Goal: Information Seeking & Learning: Learn about a topic

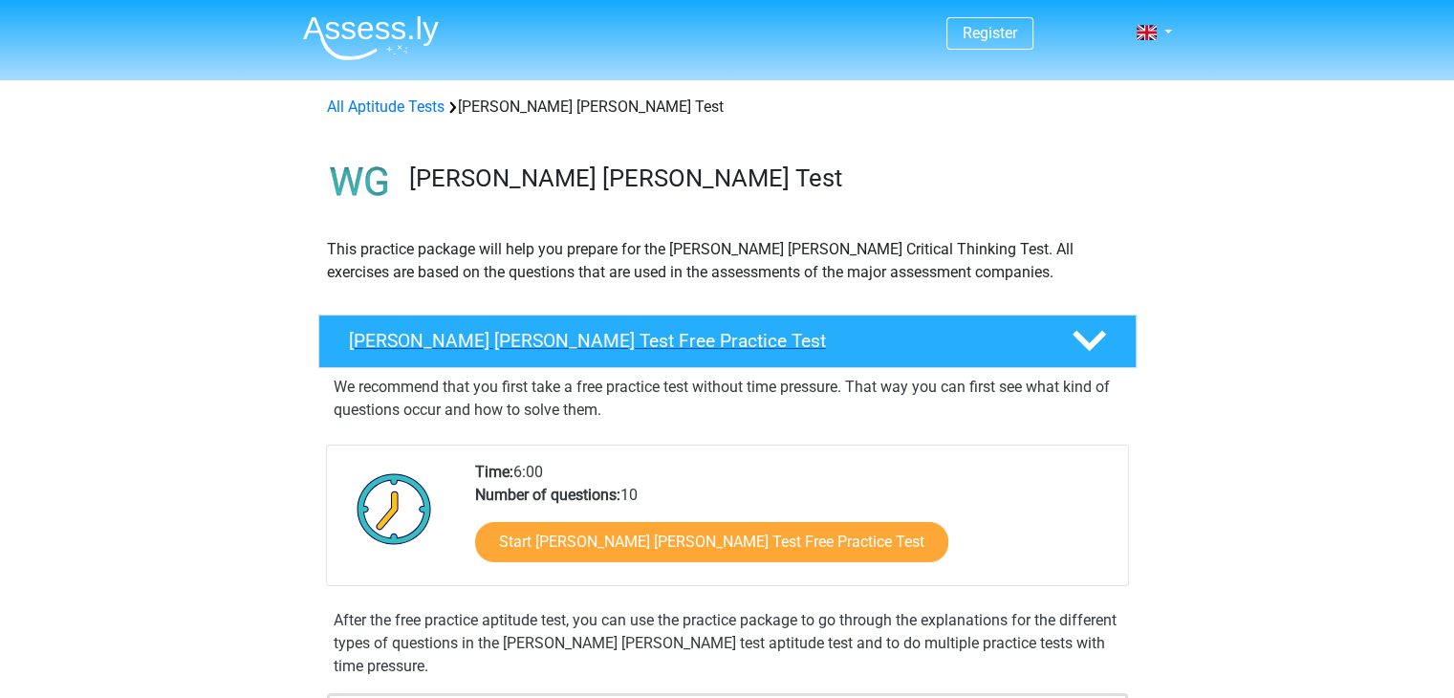
click at [745, 334] on h4 "[PERSON_NAME] [PERSON_NAME] Test Free Practice Test" at bounding box center [695, 341] width 692 height 22
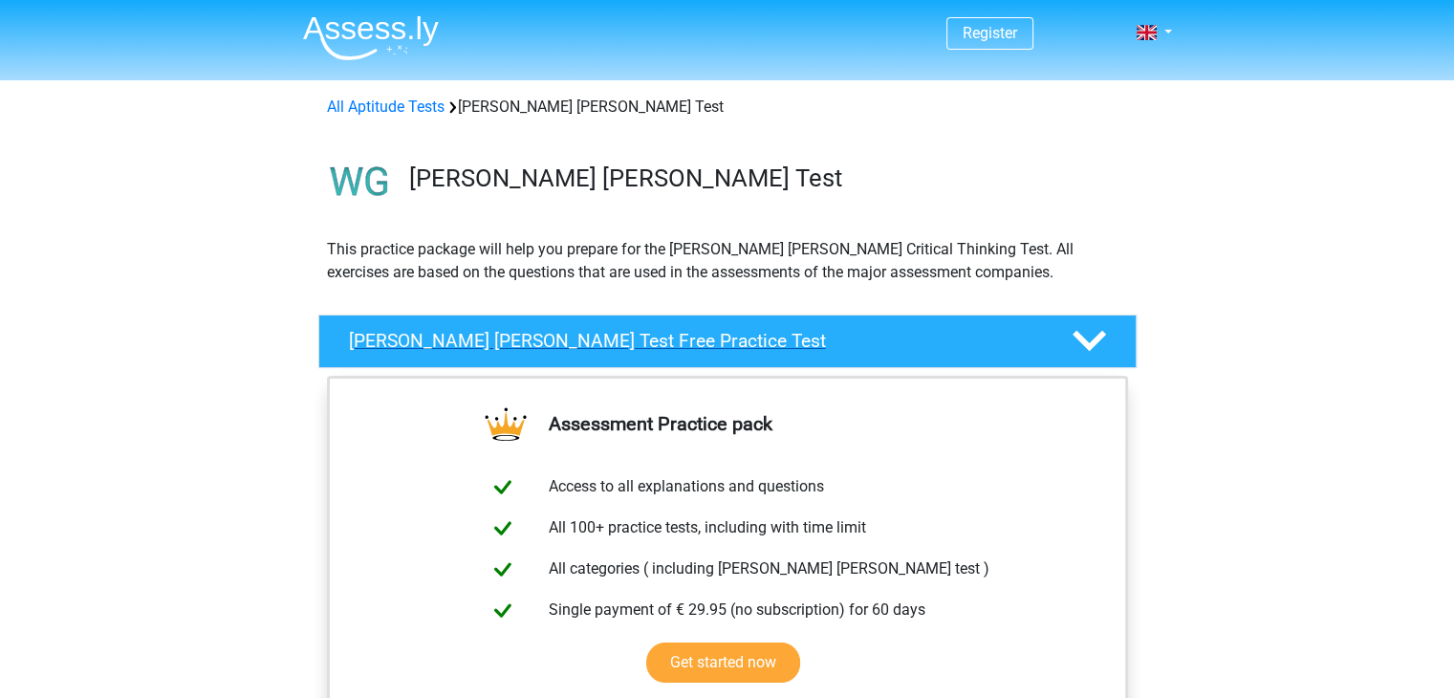
click at [745, 334] on h4 "[PERSON_NAME] [PERSON_NAME] Test Free Practice Test" at bounding box center [695, 341] width 692 height 22
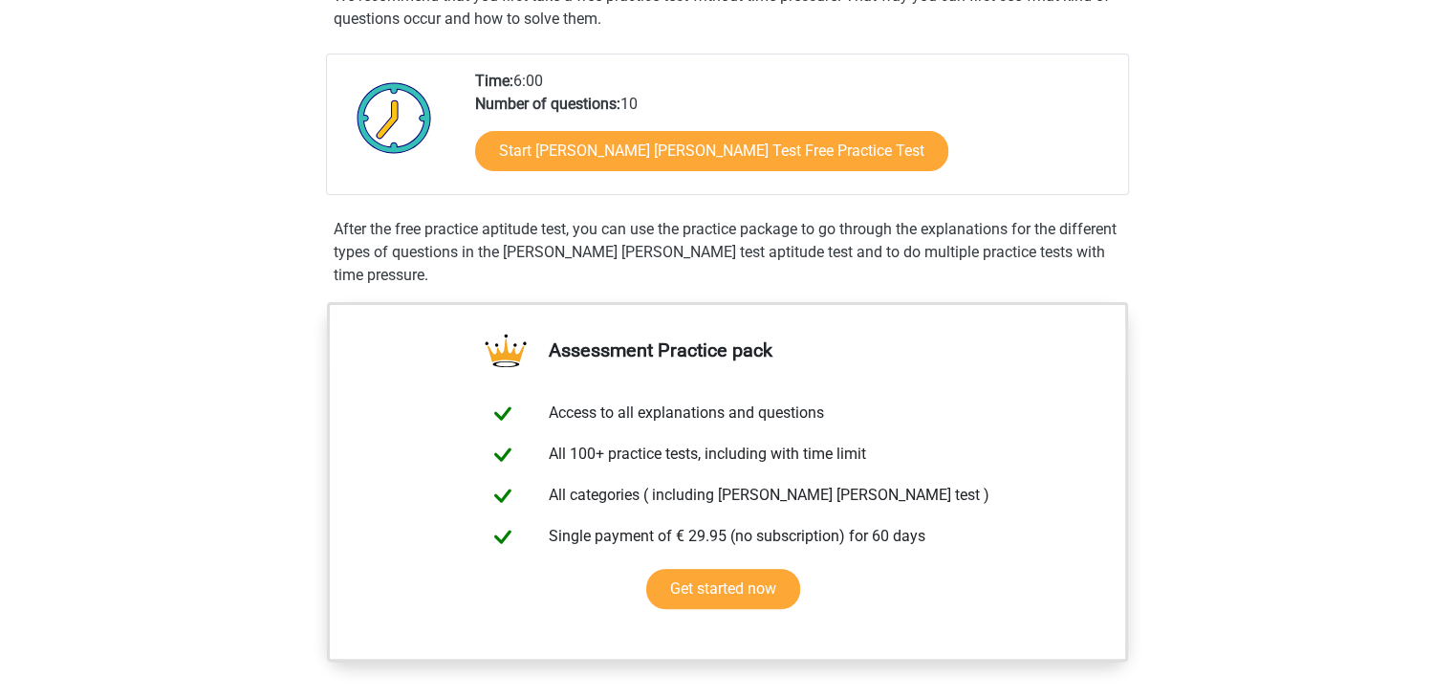
scroll to position [263, 0]
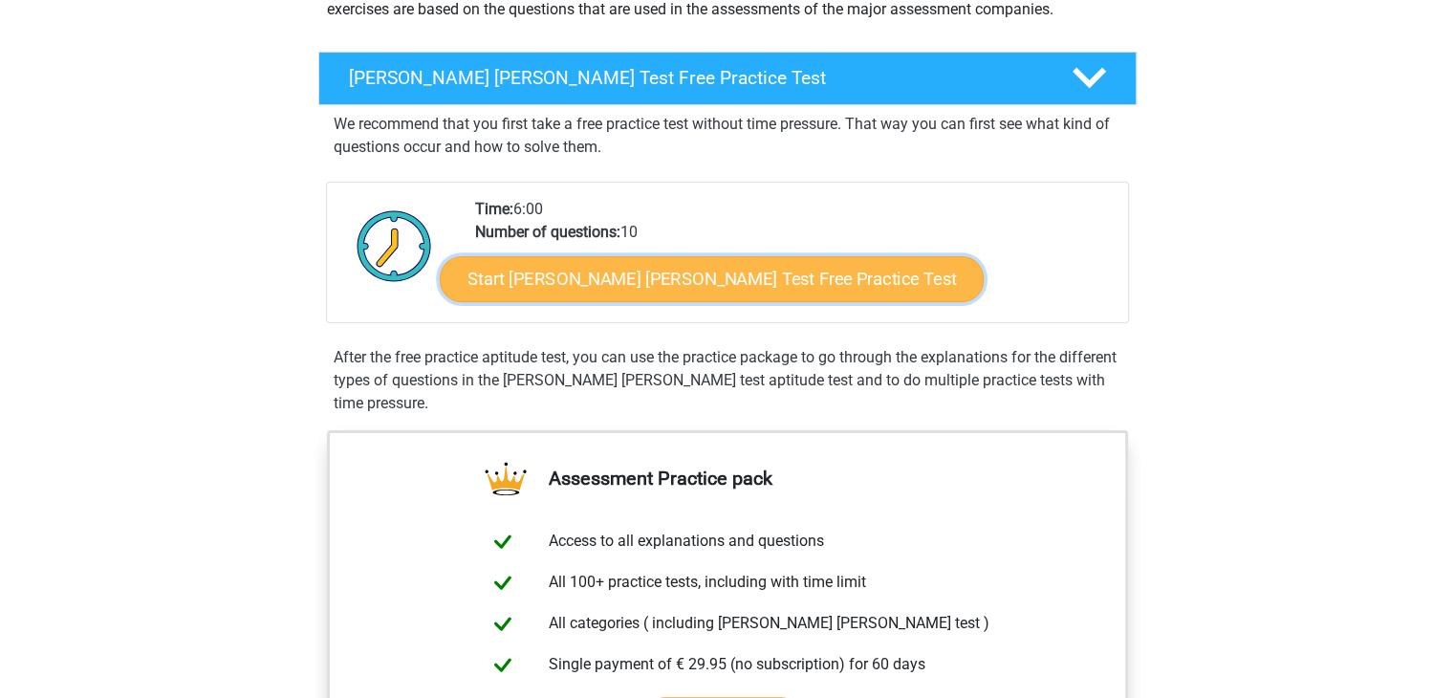
click at [672, 295] on link "Start [PERSON_NAME] [PERSON_NAME] Test Free Practice Test" at bounding box center [712, 279] width 544 height 46
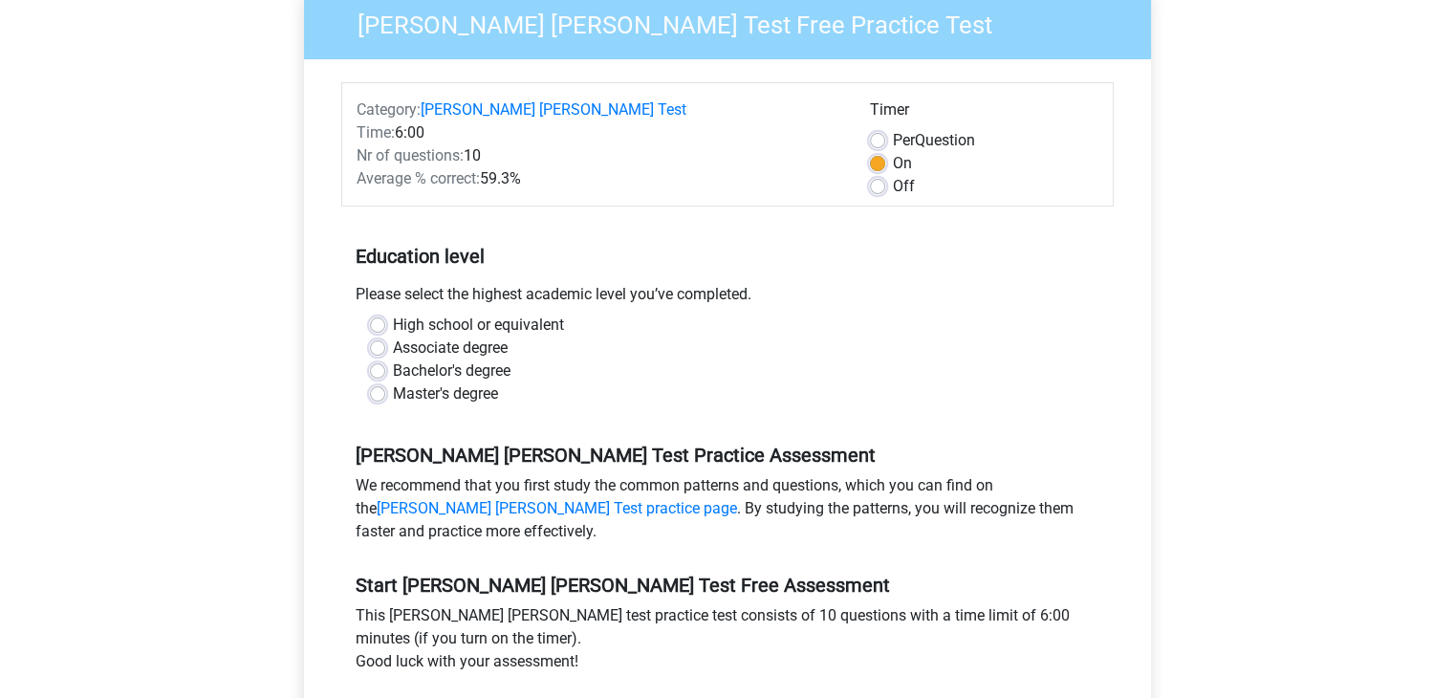
scroll to position [205, 0]
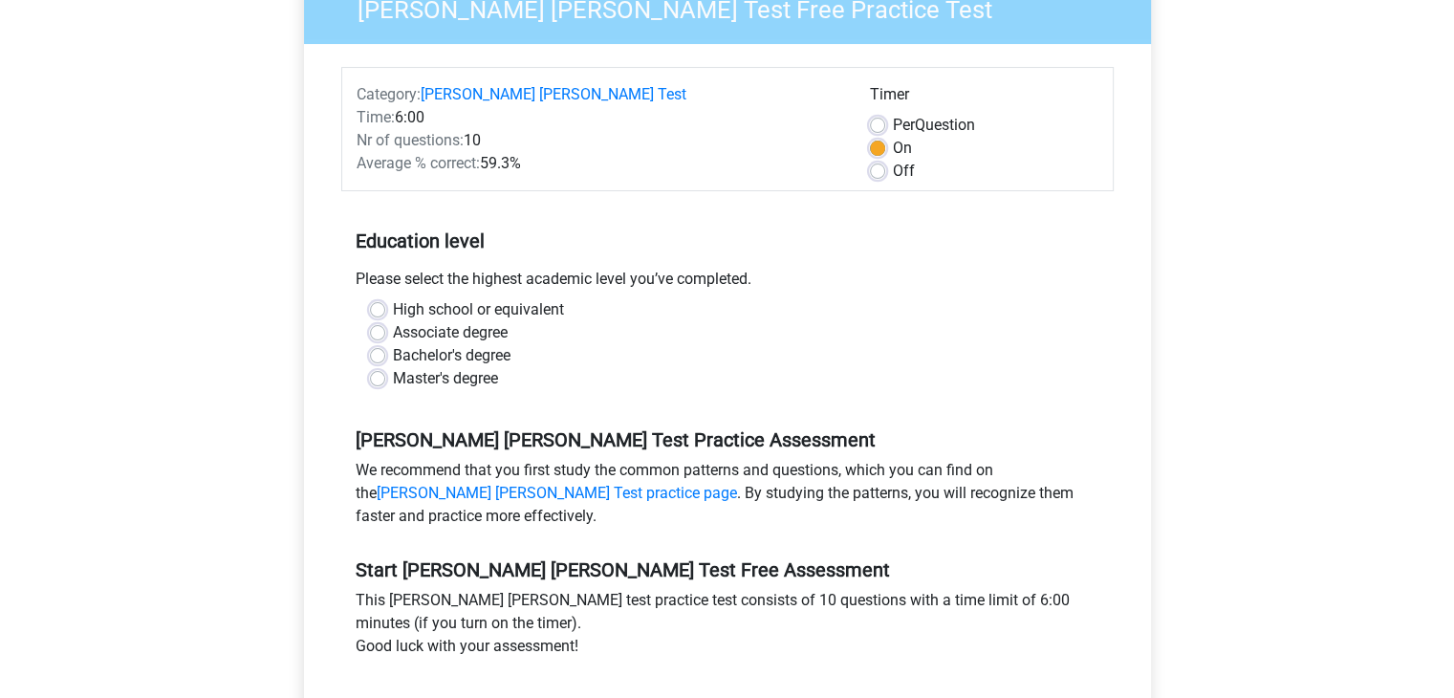
click at [409, 298] on label "High school or equivalent" at bounding box center [478, 309] width 171 height 23
click at [385, 298] on input "High school or equivalent" at bounding box center [377, 307] width 15 height 19
radio input "true"
click at [1123, 378] on div "Category: [PERSON_NAME] [PERSON_NAME] Test Time: 6:00 Nr of questions: 10 Avera…" at bounding box center [727, 407] width 818 height 727
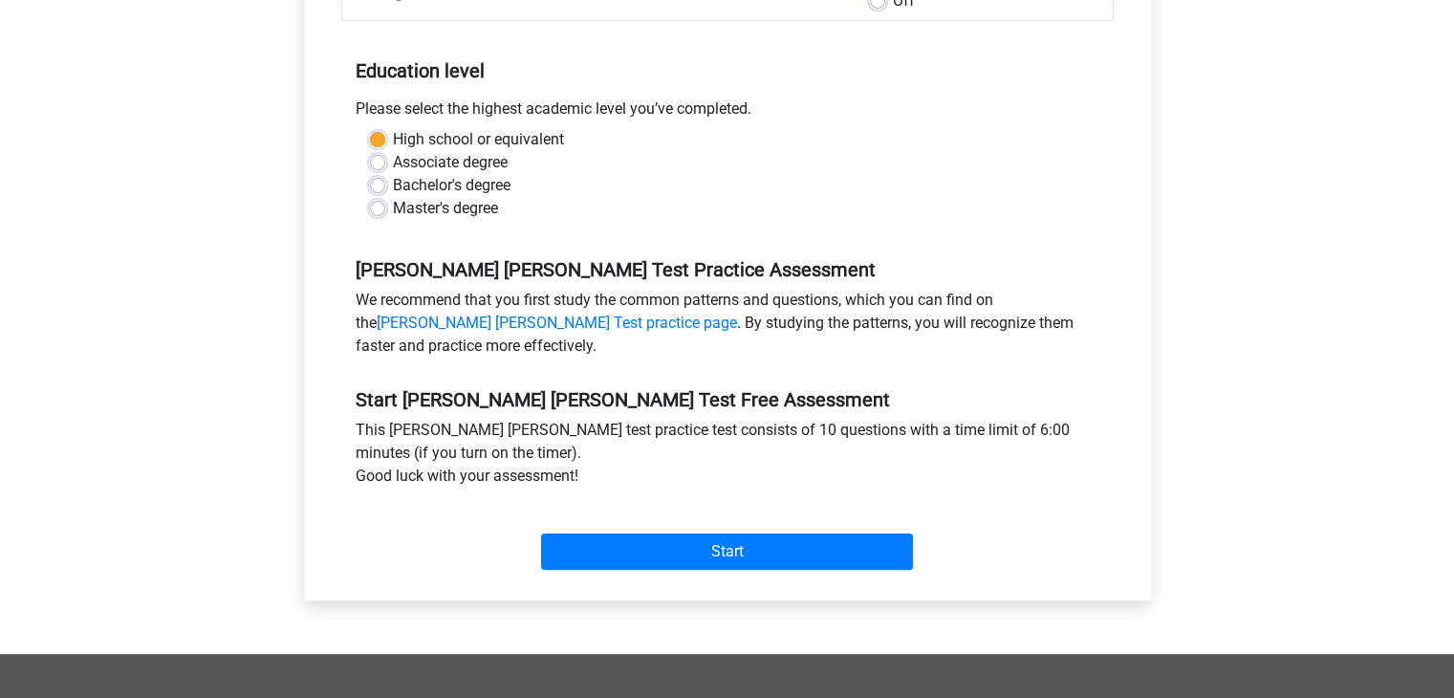
scroll to position [379, 0]
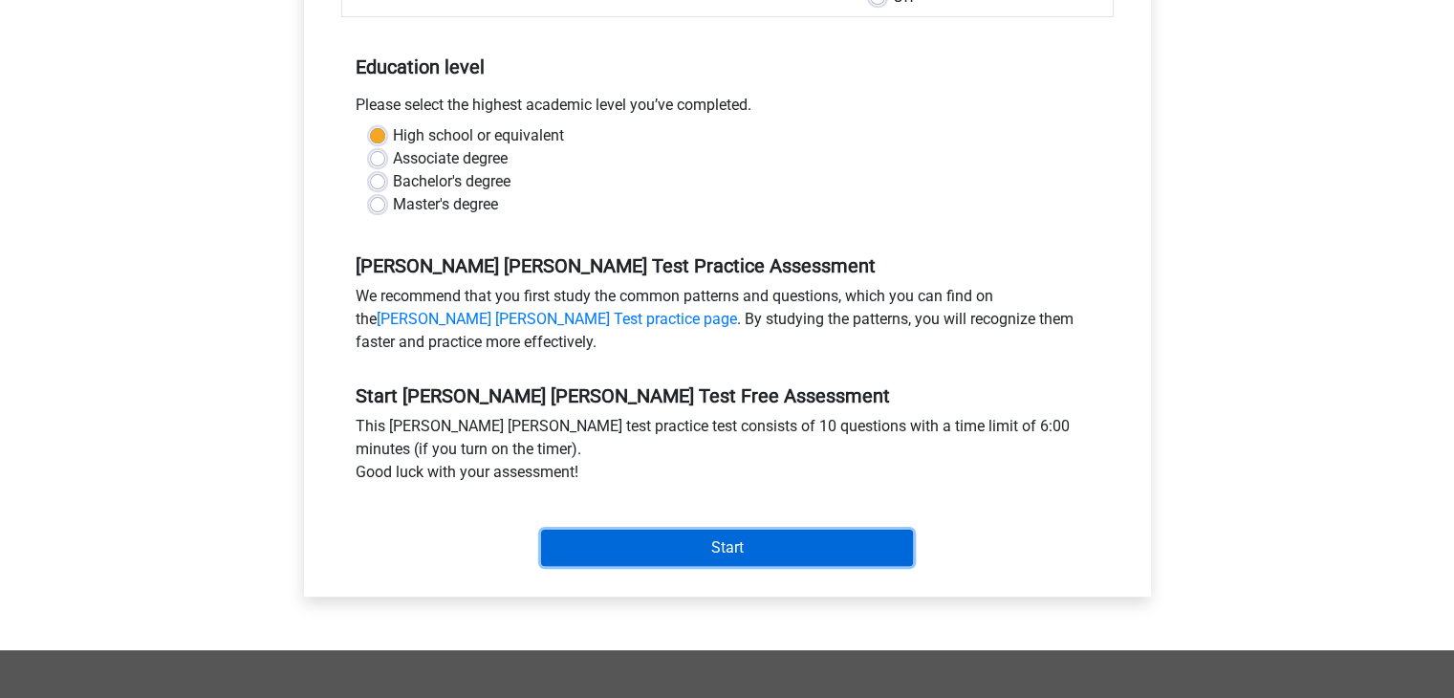
click at [787, 530] on input "Start" at bounding box center [727, 548] width 372 height 36
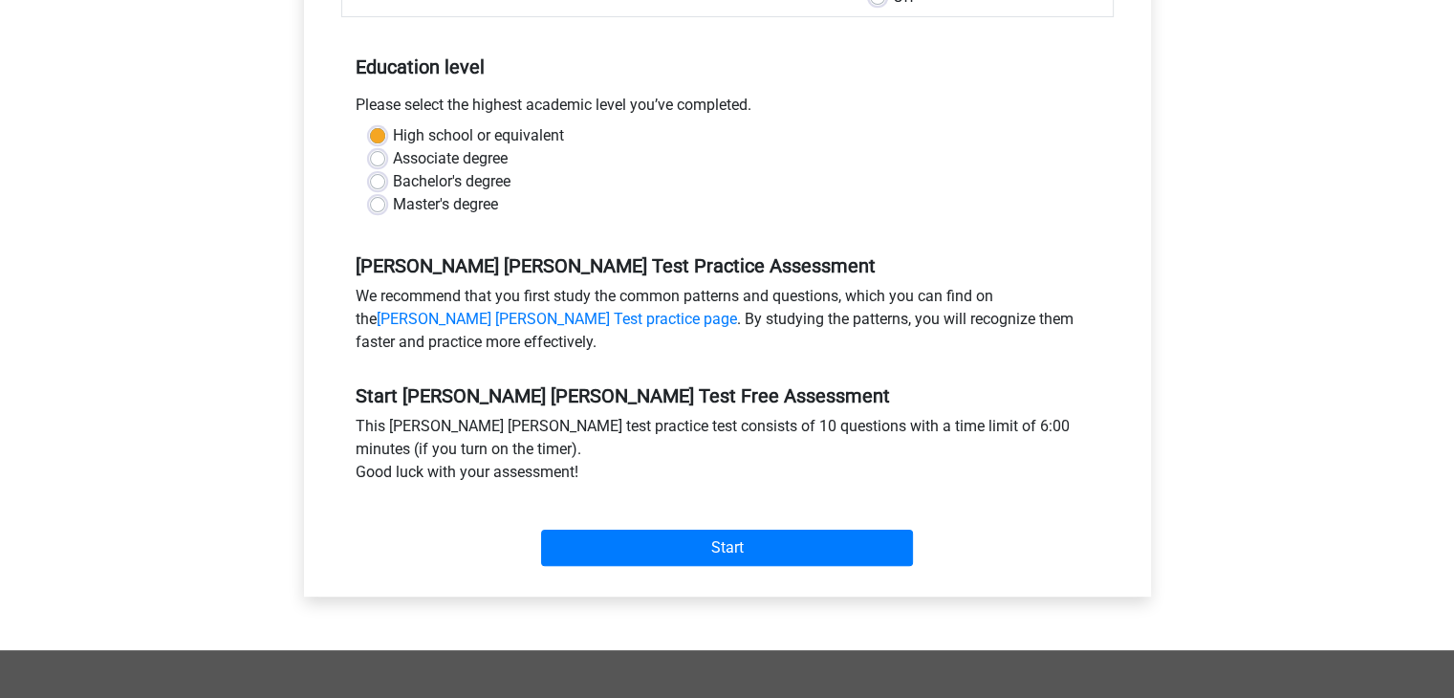
click at [421, 170] on label "Bachelor's degree" at bounding box center [452, 181] width 118 height 23
click at [385, 170] on input "Bachelor's degree" at bounding box center [377, 179] width 15 height 19
radio input "true"
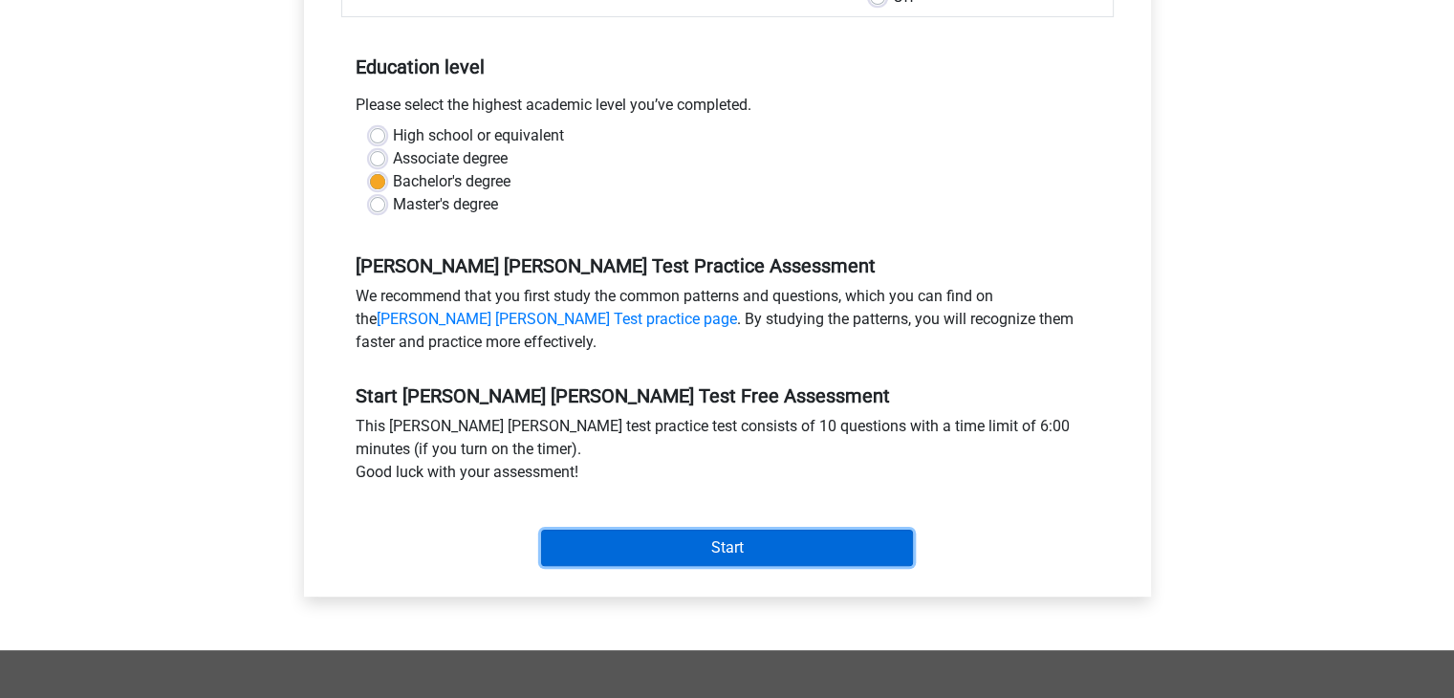
click at [784, 530] on input "Start" at bounding box center [727, 548] width 372 height 36
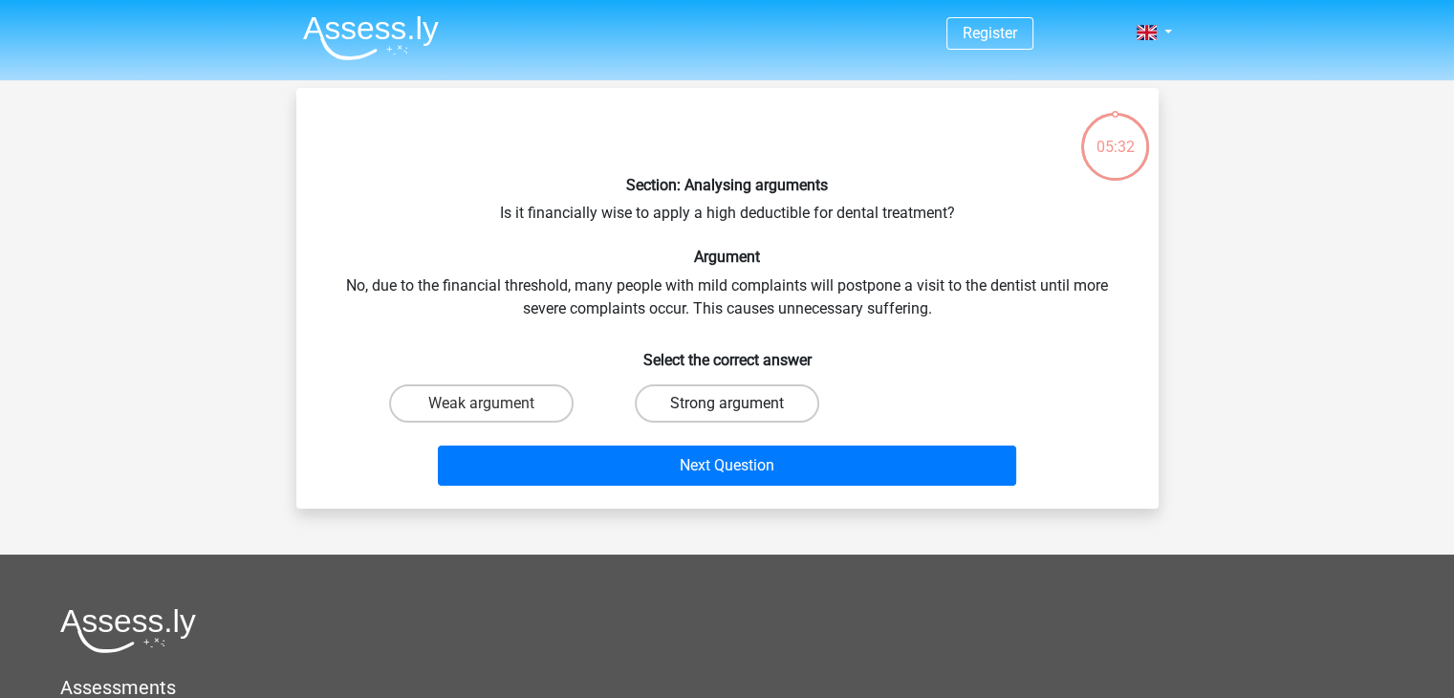
click at [800, 387] on label "Strong argument" at bounding box center [727, 403] width 185 height 38
click at [739, 403] on input "Strong argument" at bounding box center [733, 409] width 12 height 12
radio input "true"
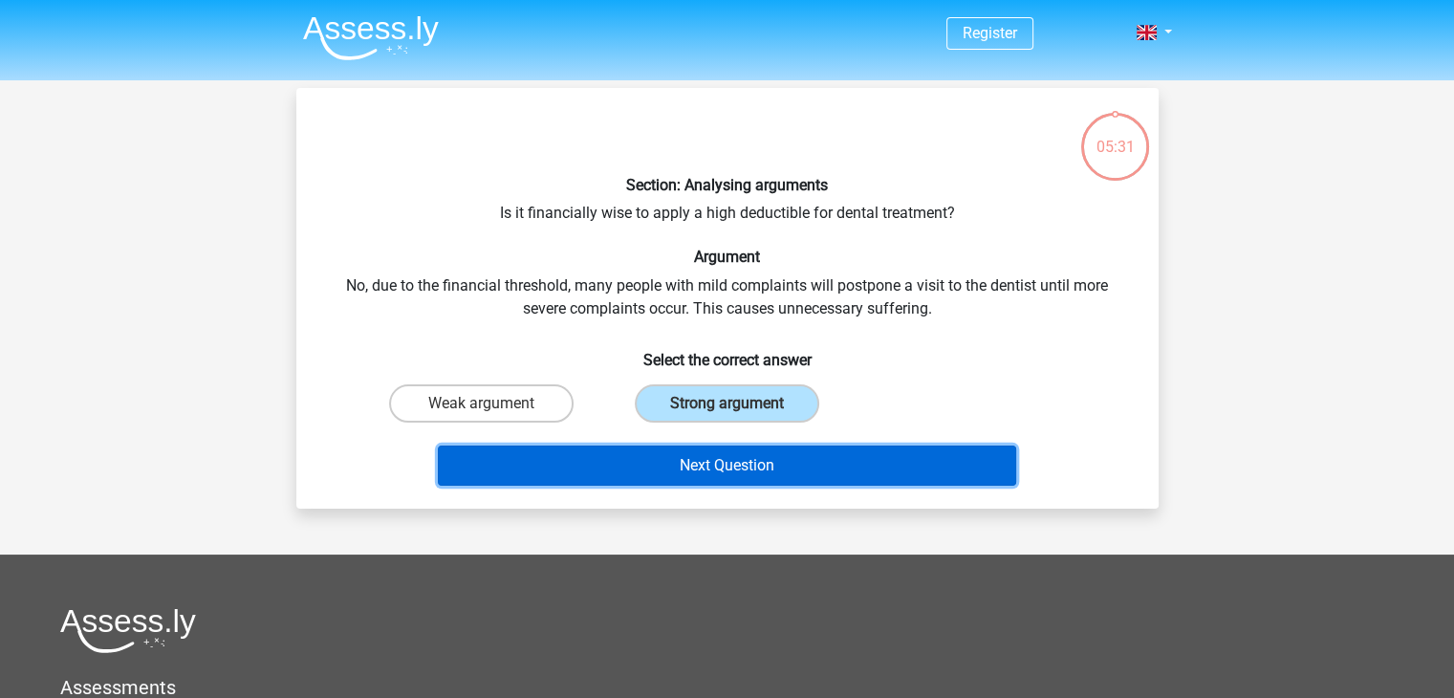
click at [828, 464] on button "Next Question" at bounding box center [727, 466] width 578 height 40
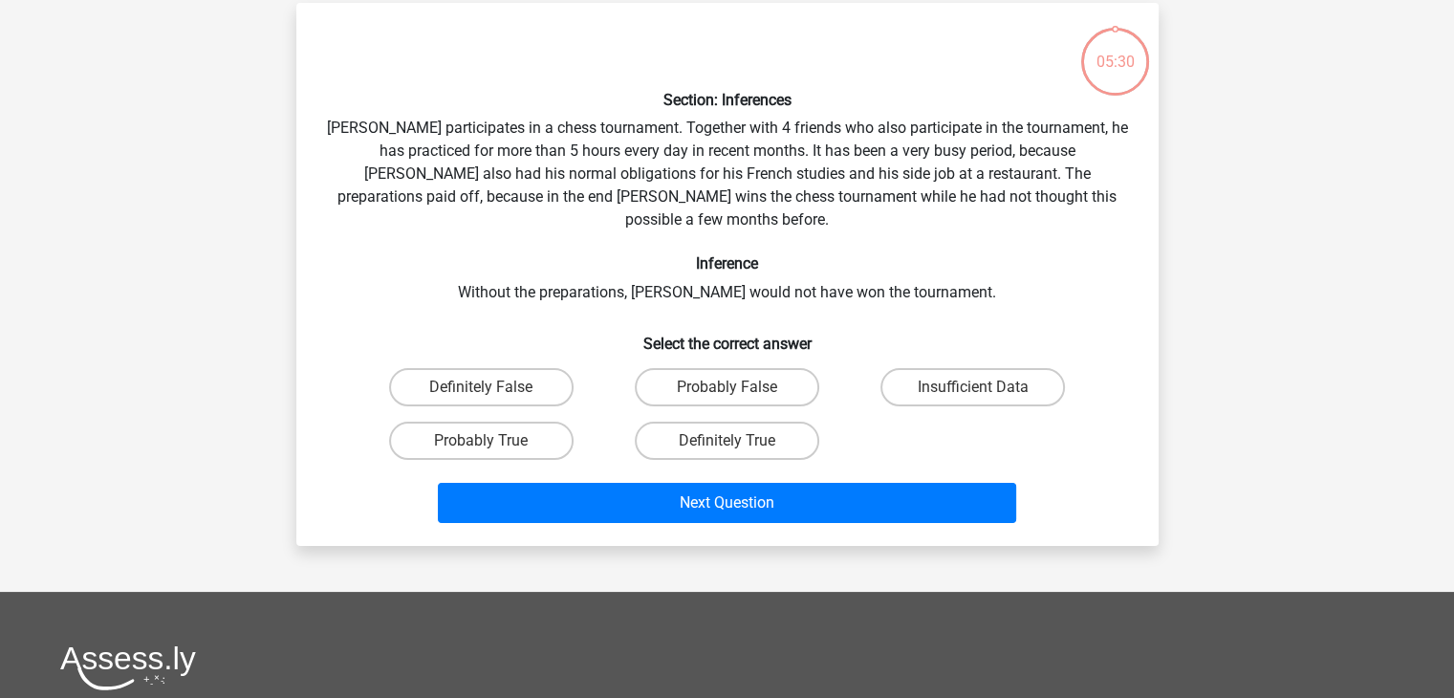
scroll to position [88, 0]
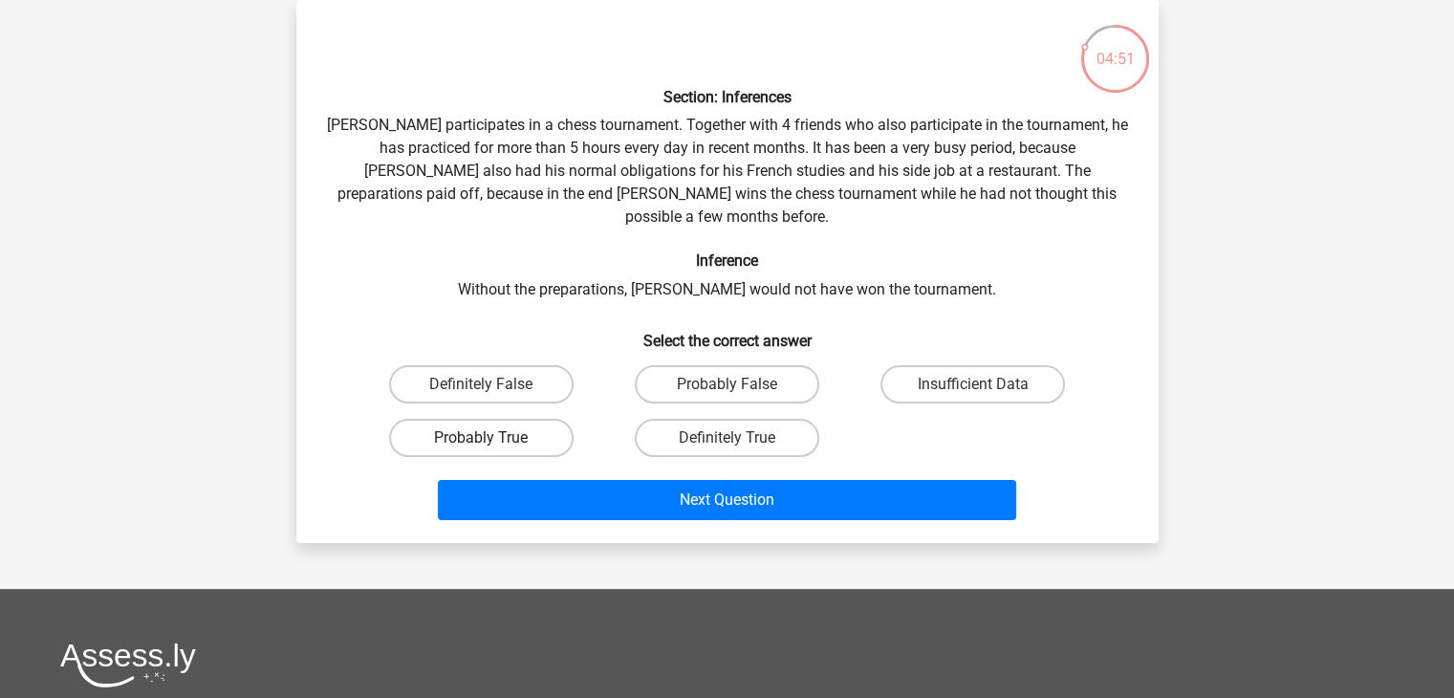
click at [556, 419] on label "Probably True" at bounding box center [481, 438] width 185 height 38
click at [493, 438] on input "Probably True" at bounding box center [487, 444] width 12 height 12
radio input "true"
click at [600, 465] on div "Next Question" at bounding box center [727, 496] width 801 height 63
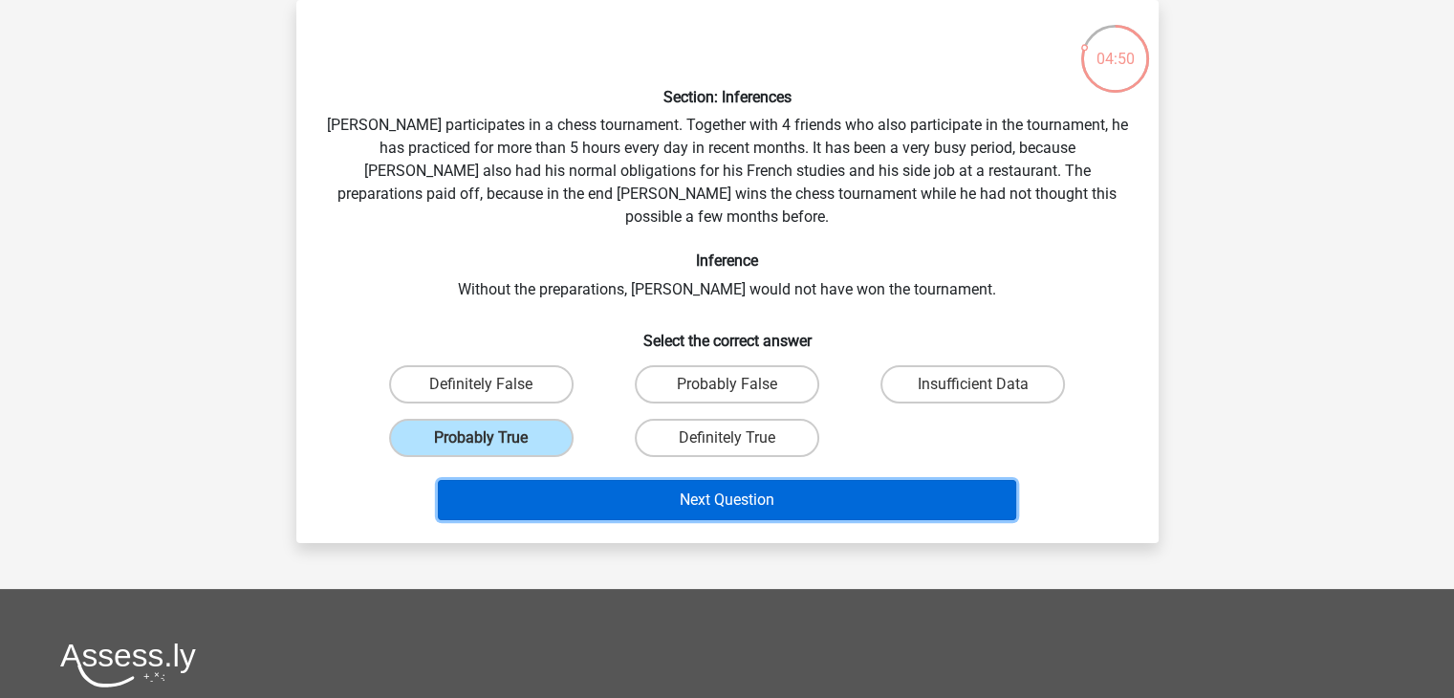
click at [605, 480] on button "Next Question" at bounding box center [727, 500] width 578 height 40
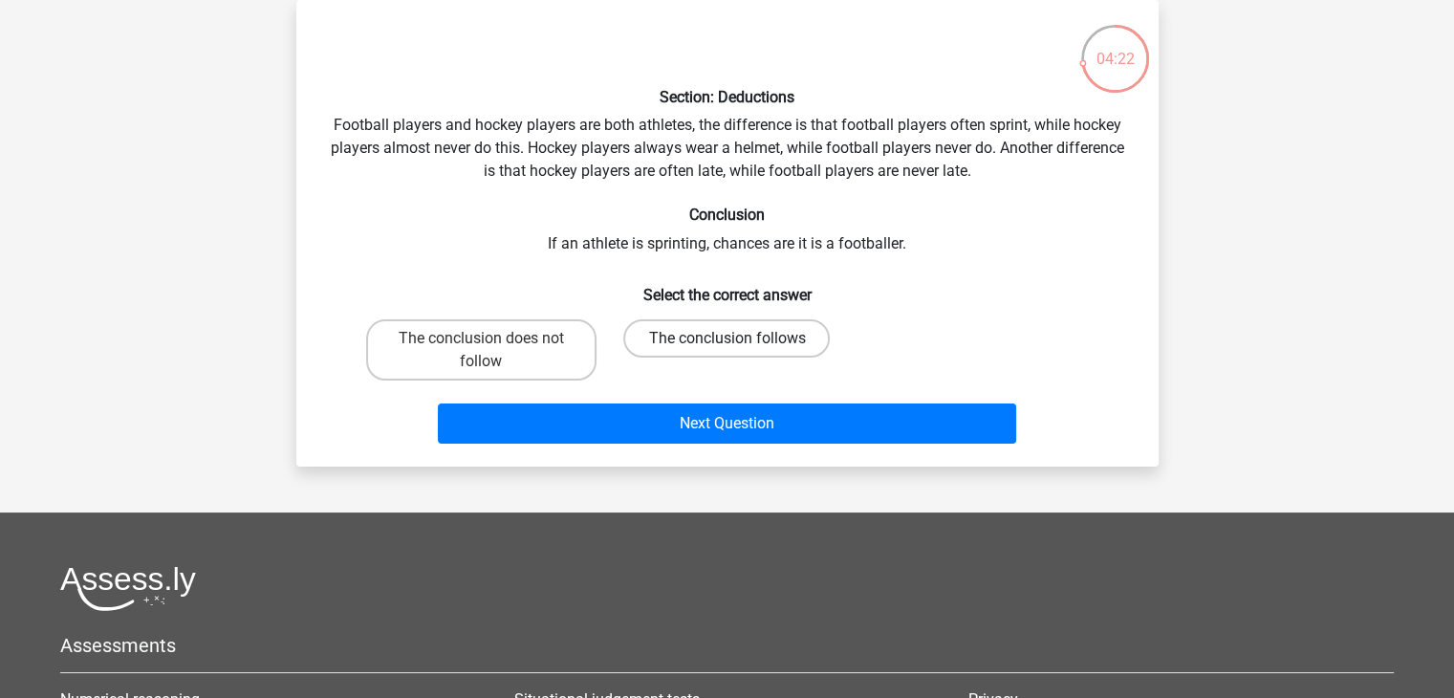
click at [686, 351] on label "The conclusion follows" at bounding box center [726, 338] width 207 height 38
click at [727, 351] on input "The conclusion follows" at bounding box center [733, 344] width 12 height 12
radio input "true"
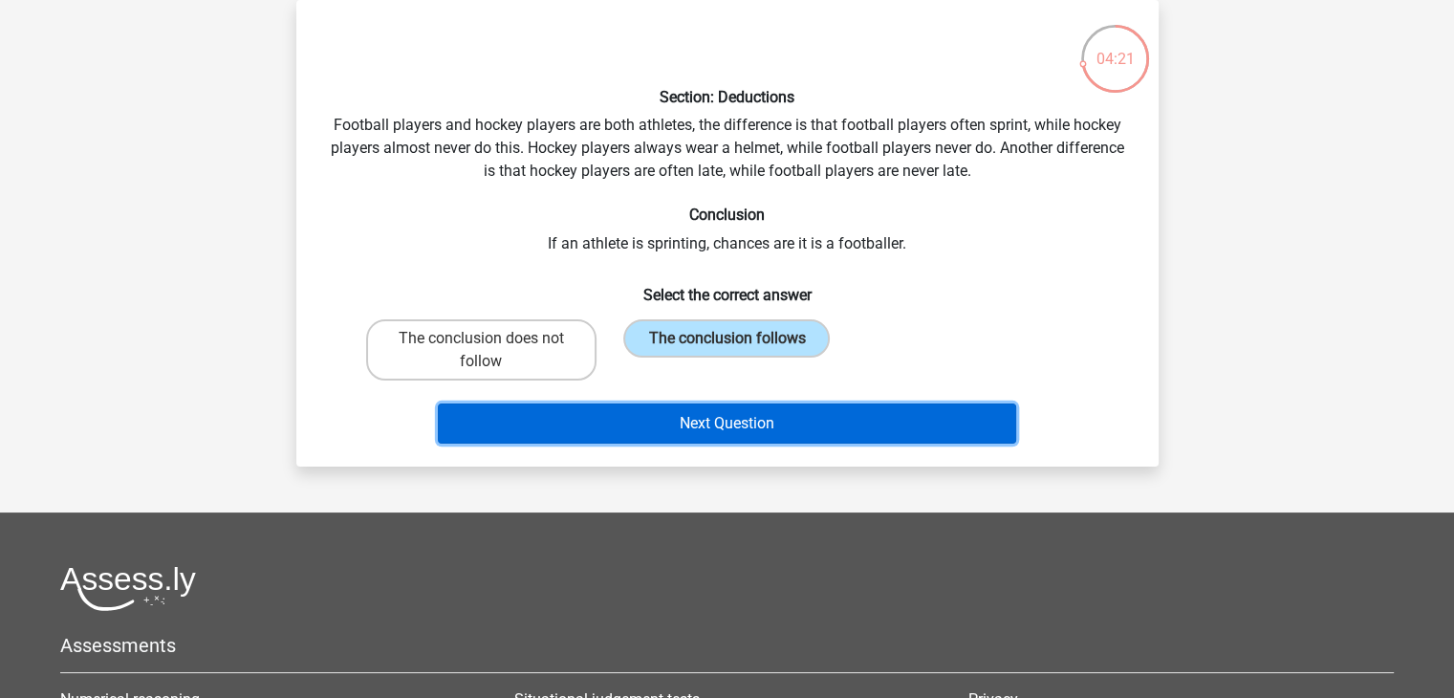
click at [486, 410] on button "Next Question" at bounding box center [727, 423] width 578 height 40
